Goal: Information Seeking & Learning: Understand process/instructions

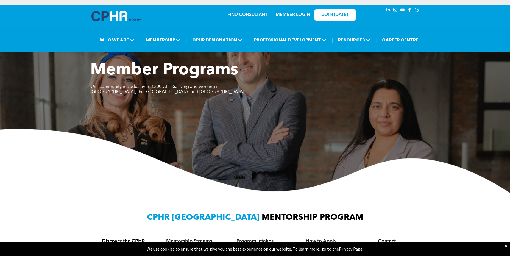
click at [282, 17] on link "MEMBER LOGIN" at bounding box center [293, 15] width 34 height 4
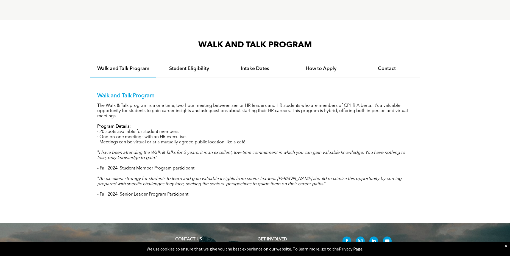
scroll to position [524, 0]
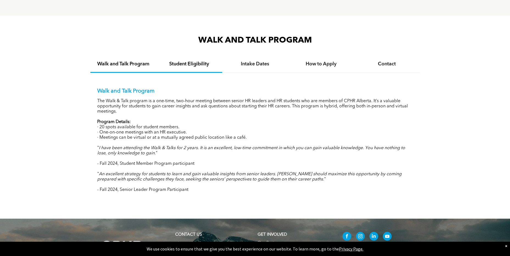
click at [185, 62] on h4 "Student Eligibility" at bounding box center [189, 64] width 56 height 6
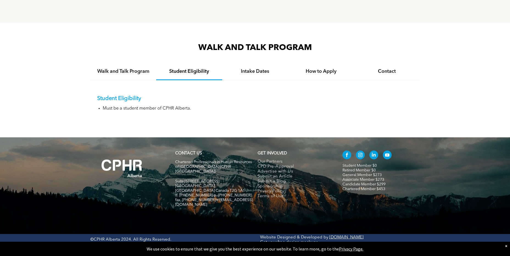
scroll to position [503, 0]
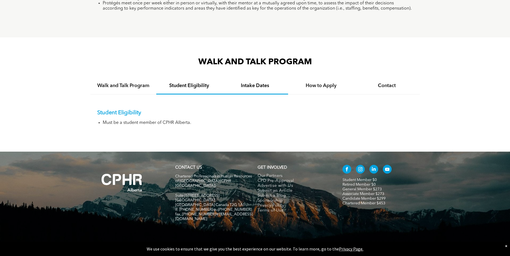
click at [247, 83] on h4 "Intake Dates" at bounding box center [255, 86] width 56 height 6
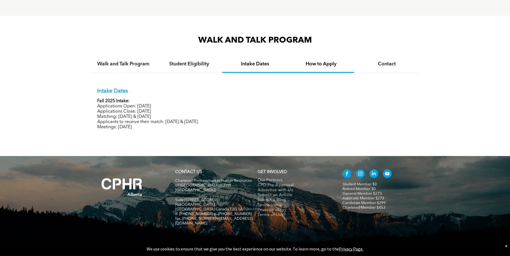
click at [318, 62] on h4 "How to Apply" at bounding box center [321, 64] width 56 height 6
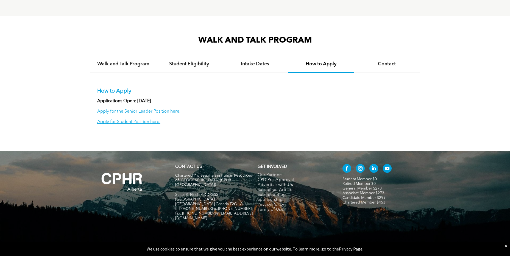
scroll to position [523, 0]
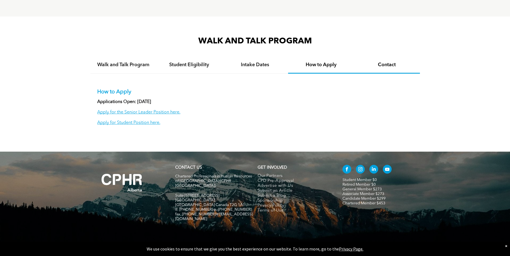
click at [383, 64] on h4 "Contact" at bounding box center [387, 65] width 56 height 6
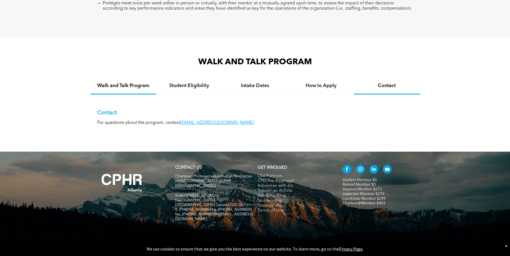
click at [111, 84] on h4 "Walk and Talk Program" at bounding box center [123, 86] width 56 height 6
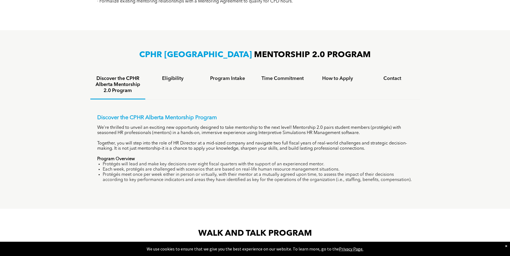
scroll to position [329, 0]
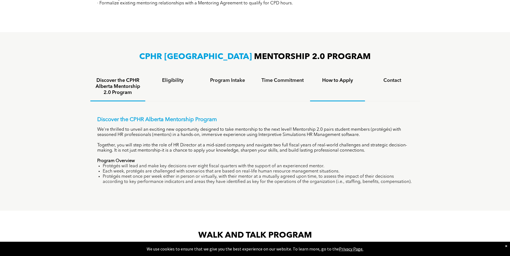
click at [338, 80] on h4 "How to Apply" at bounding box center [337, 81] width 45 height 6
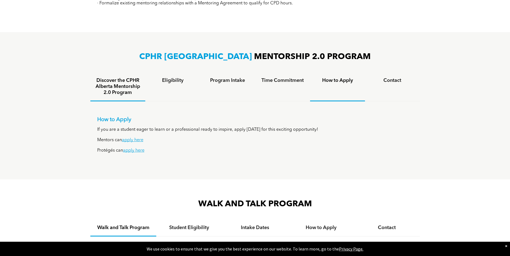
click at [108, 82] on h4 "Discover the CPHR Alberta Mentorship 2.0 Program" at bounding box center [117, 87] width 45 height 18
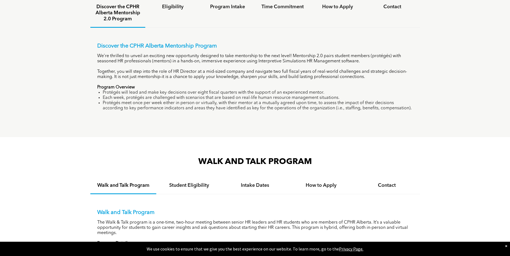
scroll to position [348, 0]
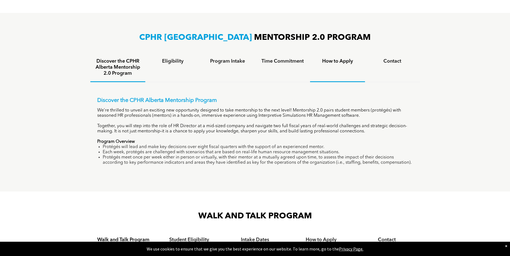
click at [329, 61] on h4 "How to Apply" at bounding box center [337, 61] width 45 height 6
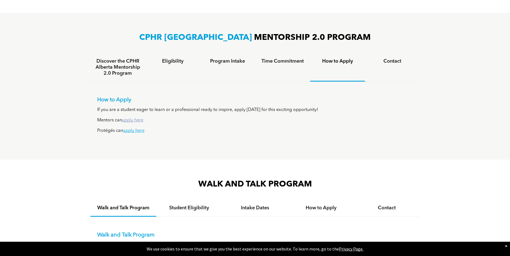
click at [131, 120] on link "apply here" at bounding box center [132, 120] width 21 height 4
click at [385, 206] on h4 "Contact" at bounding box center [387, 208] width 56 height 6
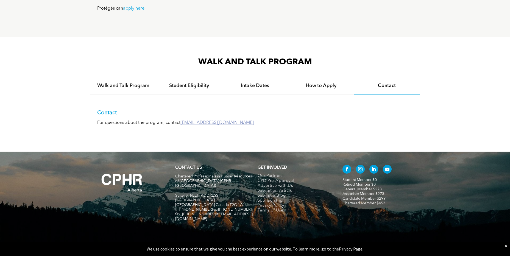
click at [191, 121] on link "[EMAIL_ADDRESS][DOMAIN_NAME]" at bounding box center [217, 123] width 73 height 4
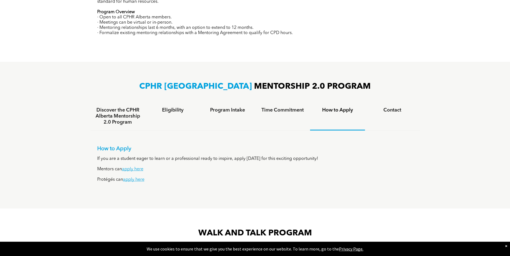
scroll to position [298, 0]
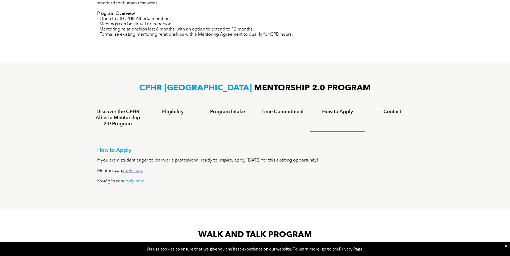
click at [136, 170] on link "apply here" at bounding box center [132, 171] width 21 height 4
